Goal: Task Accomplishment & Management: Manage account settings

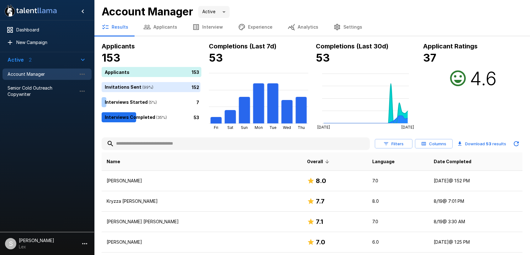
click at [160, 29] on button "Applicants" at bounding box center [160, 27] width 49 height 18
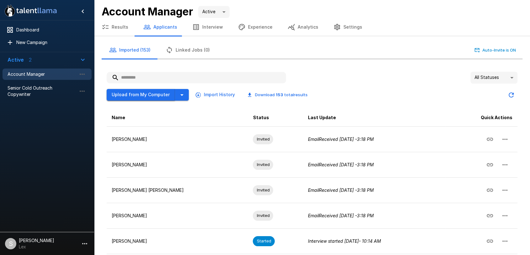
click at [139, 95] on button "Upload from My Computer" at bounding box center [141, 95] width 68 height 12
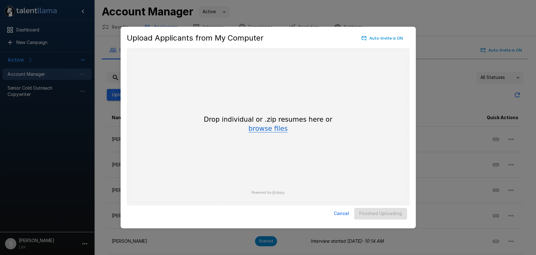
click at [273, 127] on button "browse files" at bounding box center [267, 128] width 39 height 7
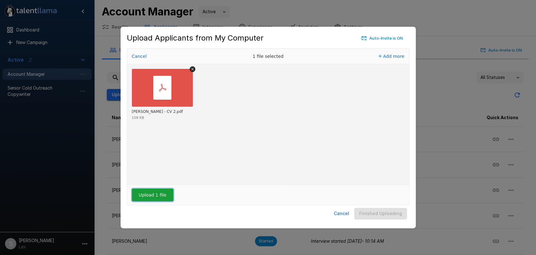
click at [153, 196] on button "Upload 1 file" at bounding box center [152, 194] width 41 height 13
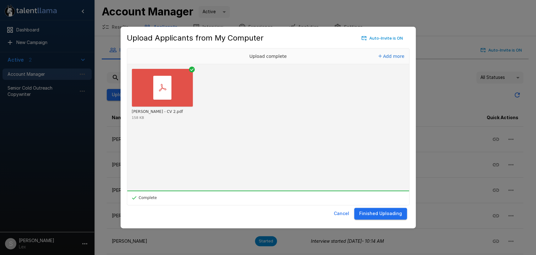
click at [364, 213] on button "Finished Uploading" at bounding box center [380, 213] width 53 height 12
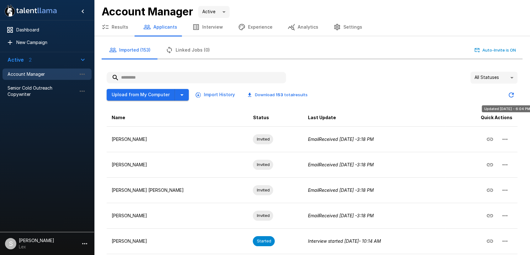
click at [509, 95] on icon "Updated Today - 6:04 PM" at bounding box center [511, 94] width 5 height 5
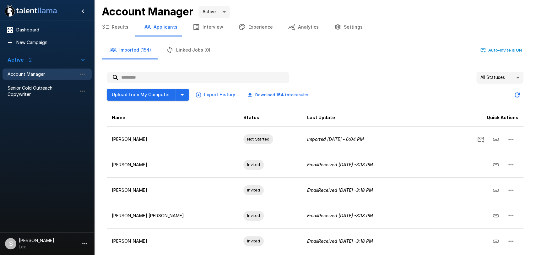
click at [511, 74] on body ".st0{fill:#FFFFFF;} .st1{fill:#76a4ed;} Dashboard New Campaign Active 2 Account…" at bounding box center [268, 127] width 536 height 255
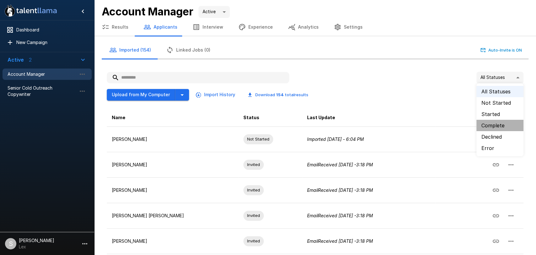
click at [492, 126] on li "Complete" at bounding box center [499, 125] width 47 height 11
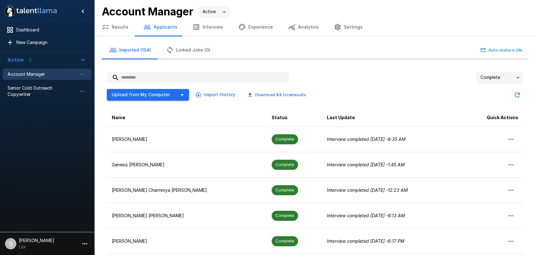
click at [511, 78] on body ".st0{fill:#FFFFFF;} .st1{fill:#76a4ed;} Dashboard New Campaign Active 2 Account…" at bounding box center [268, 127] width 536 height 255
click at [489, 133] on li "Declined" at bounding box center [499, 136] width 47 height 11
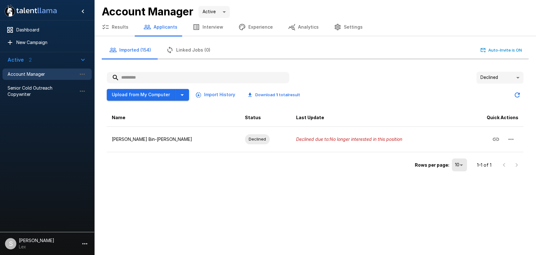
click at [513, 79] on body ".st0{fill:#FFFFFF;} .st1{fill:#76a4ed;} Dashboard New Campaign Active 2 Account…" at bounding box center [268, 127] width 536 height 255
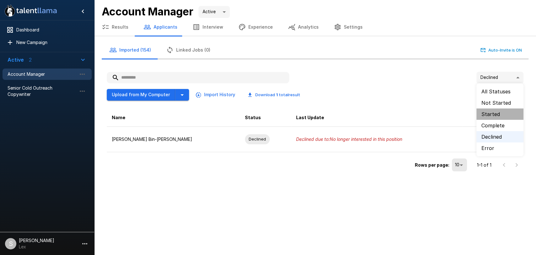
click at [493, 115] on li "Started" at bounding box center [499, 113] width 47 height 11
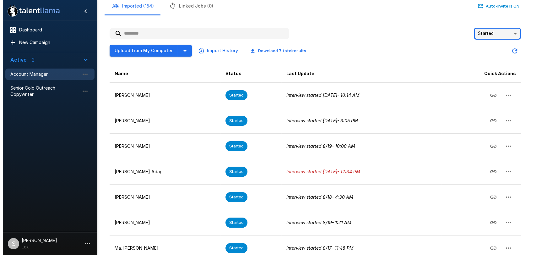
scroll to position [34, 0]
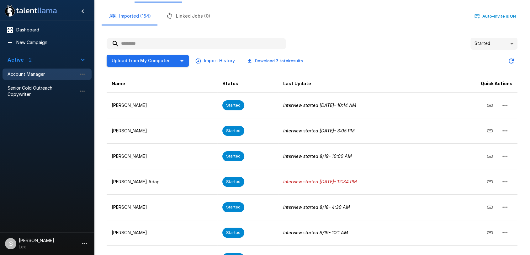
click at [509, 46] on body "**********" at bounding box center [265, 93] width 530 height 255
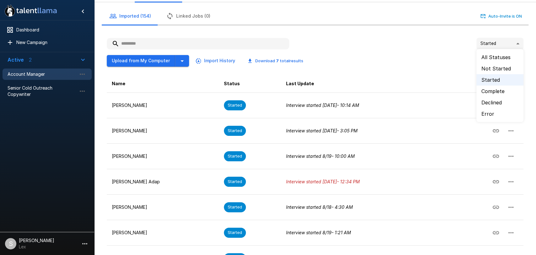
click at [480, 111] on li "Error" at bounding box center [499, 113] width 47 height 11
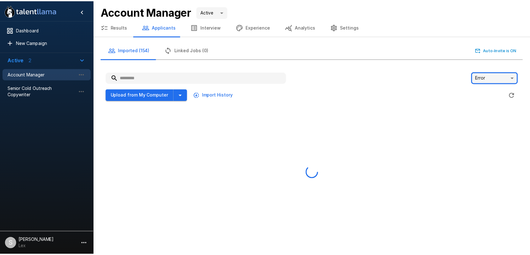
scroll to position [0, 0]
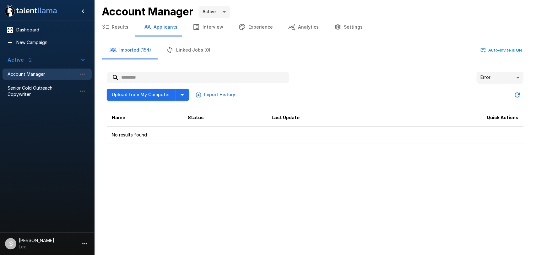
click at [515, 75] on body ".st0{fill:#FFFFFF;} .st1{fill:#76a4ed;} Dashboard New Campaign Active 2 Account…" at bounding box center [268, 127] width 536 height 255
click at [485, 90] on li "All Statuses" at bounding box center [499, 91] width 47 height 11
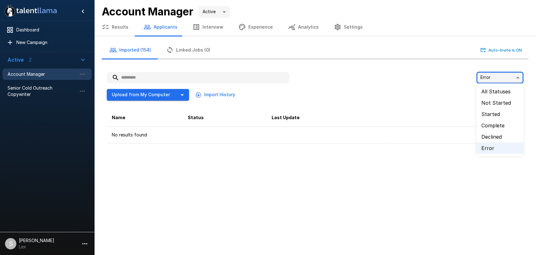
type input "**"
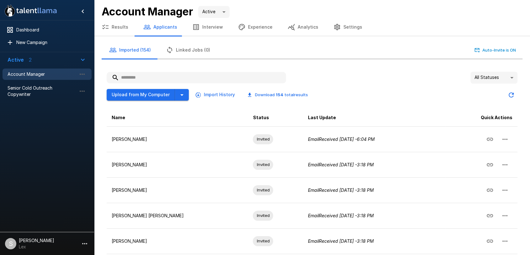
click at [104, 24] on icon "button" at bounding box center [106, 27] width 8 height 8
